Goal: Navigation & Orientation: Go to known website

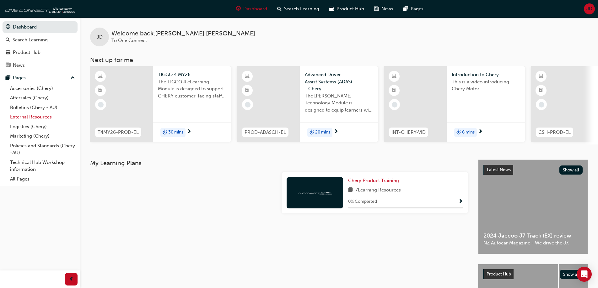
click at [43, 114] on link "External Resources" at bounding box center [43, 117] width 70 height 10
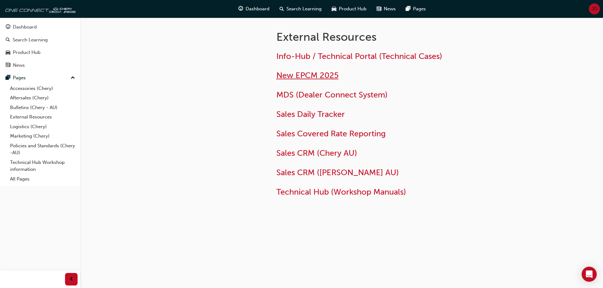
click at [312, 77] on span "New EPCM 2025" at bounding box center [307, 76] width 62 height 10
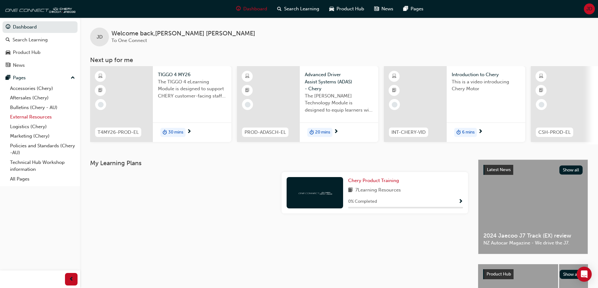
click at [32, 114] on link "External Resources" at bounding box center [43, 117] width 70 height 10
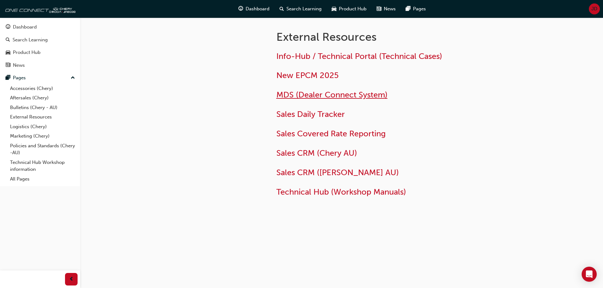
click at [322, 94] on span "MDS (Dealer Connect System)" at bounding box center [331, 95] width 111 height 10
